Goal: Task Accomplishment & Management: Manage account settings

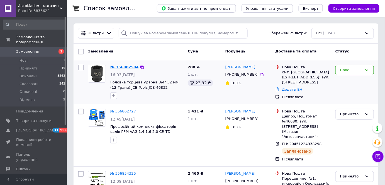
click at [117, 67] on link "№ 356902594" at bounding box center [124, 67] width 28 height 4
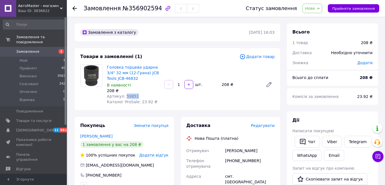
drag, startPoint x: 134, startPoint y: 97, endPoint x: 124, endPoint y: 96, distance: 10.7
click at [124, 96] on div "Артикул: 59851" at bounding box center [133, 96] width 53 height 6
copy span "59851"
click at [315, 8] on span "Нове" at bounding box center [310, 8] width 10 height 4
click at [317, 18] on li "Прийнято" at bounding box center [316, 19] width 26 height 8
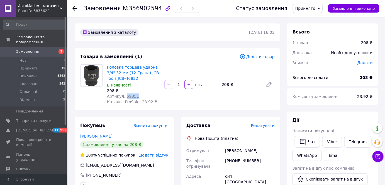
drag, startPoint x: 134, startPoint y: 97, endPoint x: 124, endPoint y: 97, distance: 10.0
click at [124, 97] on span "Артикул: 59851" at bounding box center [123, 96] width 32 height 4
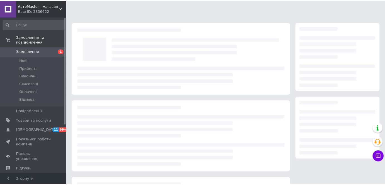
scroll to position [50, 0]
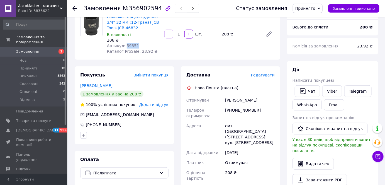
drag, startPoint x: 135, startPoint y: 47, endPoint x: 124, endPoint y: 45, distance: 11.8
click at [124, 45] on div "Артикул: 59851" at bounding box center [133, 46] width 53 height 6
copy span "59851"
click at [265, 77] on span "Редагувати" at bounding box center [263, 75] width 24 height 4
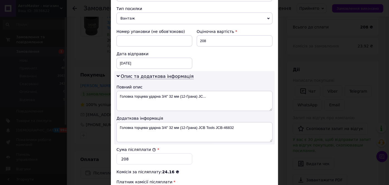
scroll to position [300, 0]
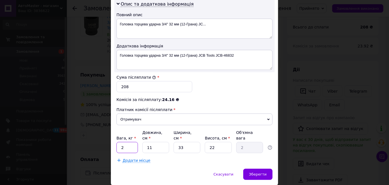
drag, startPoint x: 125, startPoint y: 130, endPoint x: 119, endPoint y: 127, distance: 6.7
click at [119, 142] on input "2" at bounding box center [127, 147] width 21 height 11
type input "1"
drag, startPoint x: 150, startPoint y: 127, endPoint x: 142, endPoint y: 126, distance: 7.6
click at [142, 142] on input "11" at bounding box center [155, 147] width 27 height 11
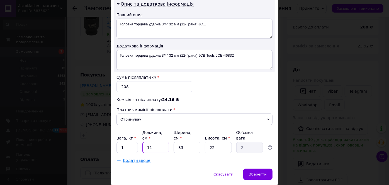
type input "5"
type input "0.91"
type input "5"
drag, startPoint x: 185, startPoint y: 126, endPoint x: 174, endPoint y: 126, distance: 11.4
click at [174, 142] on input "33" at bounding box center [187, 147] width 27 height 11
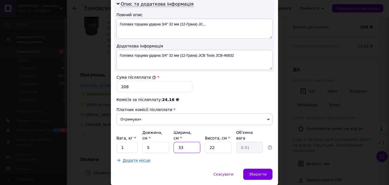
type input "5"
type input "0.14"
type input "5"
type input "0.1"
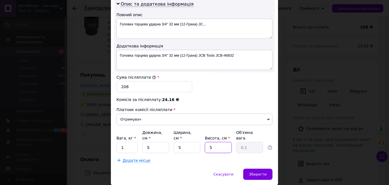
drag, startPoint x: 215, startPoint y: 128, endPoint x: 207, endPoint y: 126, distance: 8.1
click at [207, 142] on input "5" at bounding box center [218, 147] width 27 height 11
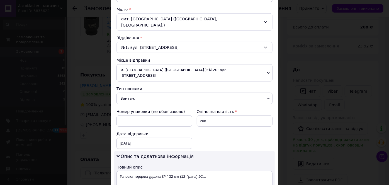
scroll to position [123, 0]
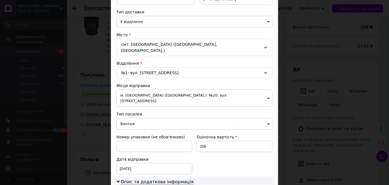
type input "5"
click at [162, 89] on span "м. [GEOGRAPHIC_DATA] ([GEOGRAPHIC_DATA].): №20: вул. [STREET_ADDRESS]" at bounding box center [195, 97] width 156 height 17
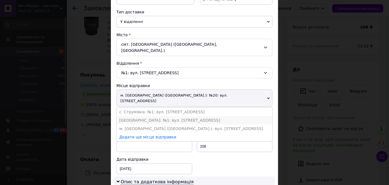
click at [148, 116] on li "[GEOGRAPHIC_DATA]: №1: вул. [STREET_ADDRESS]" at bounding box center [195, 120] width 156 height 8
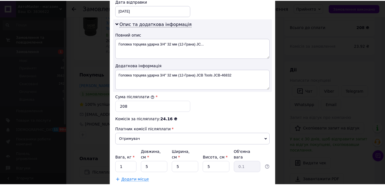
scroll to position [300, 0]
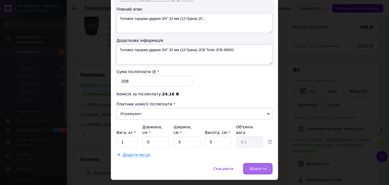
click at [255, 166] on span "Зберегти" at bounding box center [258, 168] width 18 height 4
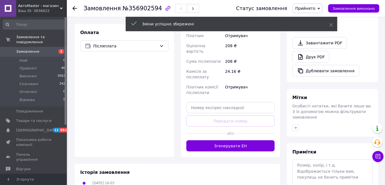
scroll to position [203, 0]
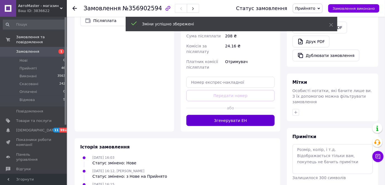
click at [216, 115] on button "Згенерувати ЕН" at bounding box center [231, 120] width 88 height 11
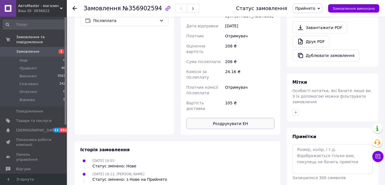
click at [220, 118] on button "Роздрукувати ЕН" at bounding box center [231, 123] width 88 height 11
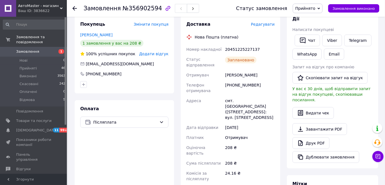
scroll to position [76, 0]
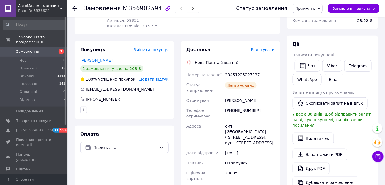
click at [238, 74] on div "20451225227137" at bounding box center [250, 75] width 52 height 10
copy div "20451225227137"
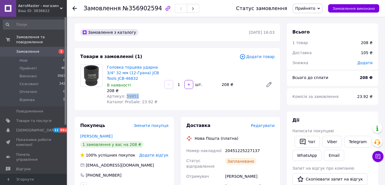
drag, startPoint x: 133, startPoint y: 96, endPoint x: 124, endPoint y: 96, distance: 8.9
click at [124, 96] on div "Артикул: 59851" at bounding box center [133, 96] width 53 height 6
copy span "59851"
click at [248, 147] on div "20451225227137" at bounding box center [250, 151] width 52 height 10
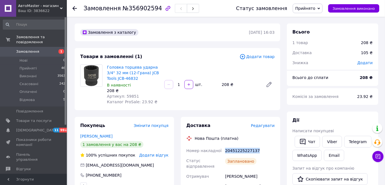
copy div "20451225227137"
